Goal: Task Accomplishment & Management: Manage account settings

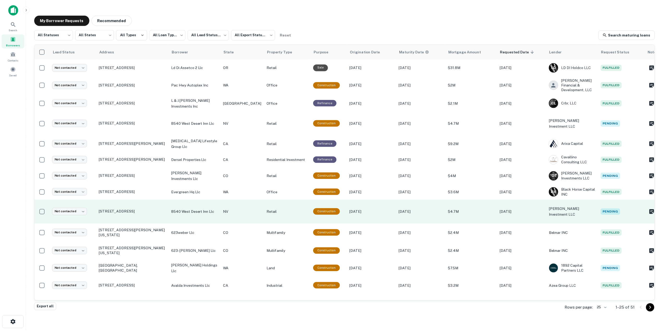
scroll to position [187, 0]
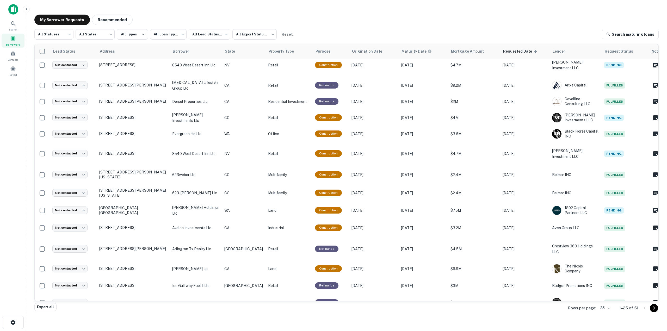
click at [131, 311] on td "[STREET_ADDRESS][PERSON_NAME]" at bounding box center [133, 319] width 73 height 16
drag, startPoint x: 430, startPoint y: 153, endPoint x: 341, endPoint y: 150, distance: 89.7
copy div "9707 woodscape 2020 llc [STREET_ADDRESS]"
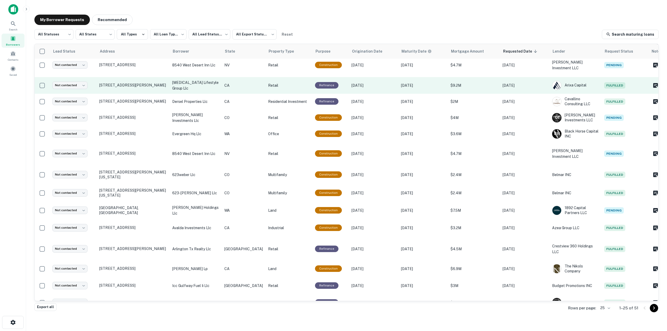
drag, startPoint x: 275, startPoint y: 72, endPoint x: 273, endPoint y: 76, distance: 4.8
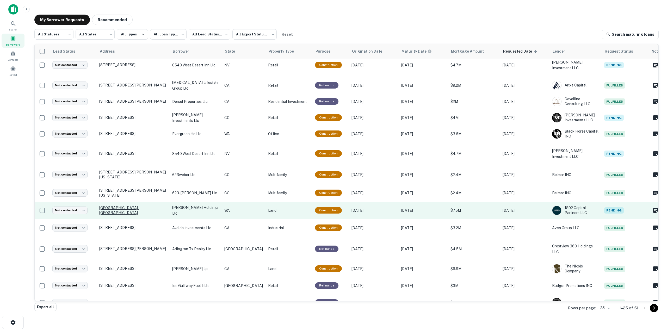
click at [131, 206] on p "[GEOGRAPHIC_DATA], [GEOGRAPHIC_DATA]" at bounding box center [133, 210] width 68 height 9
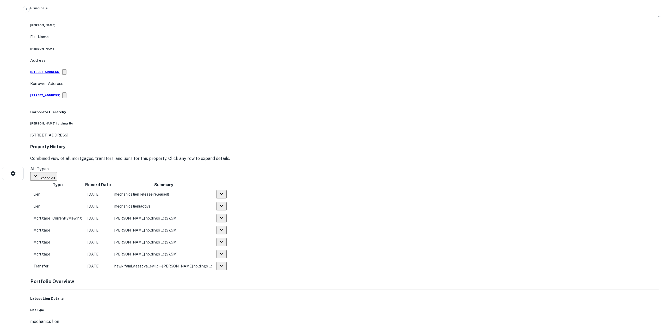
scroll to position [64, 0]
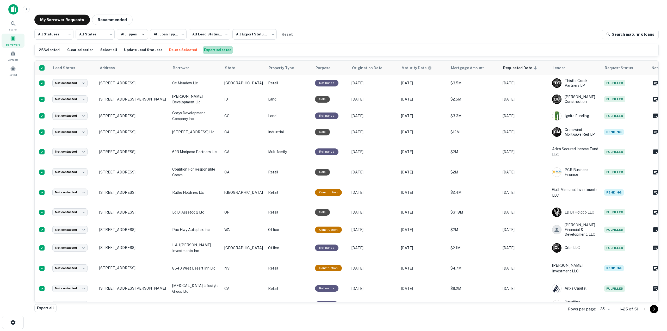
click at [214, 53] on button "Export selected" at bounding box center [218, 50] width 30 height 8
